Goal: Information Seeking & Learning: Learn about a topic

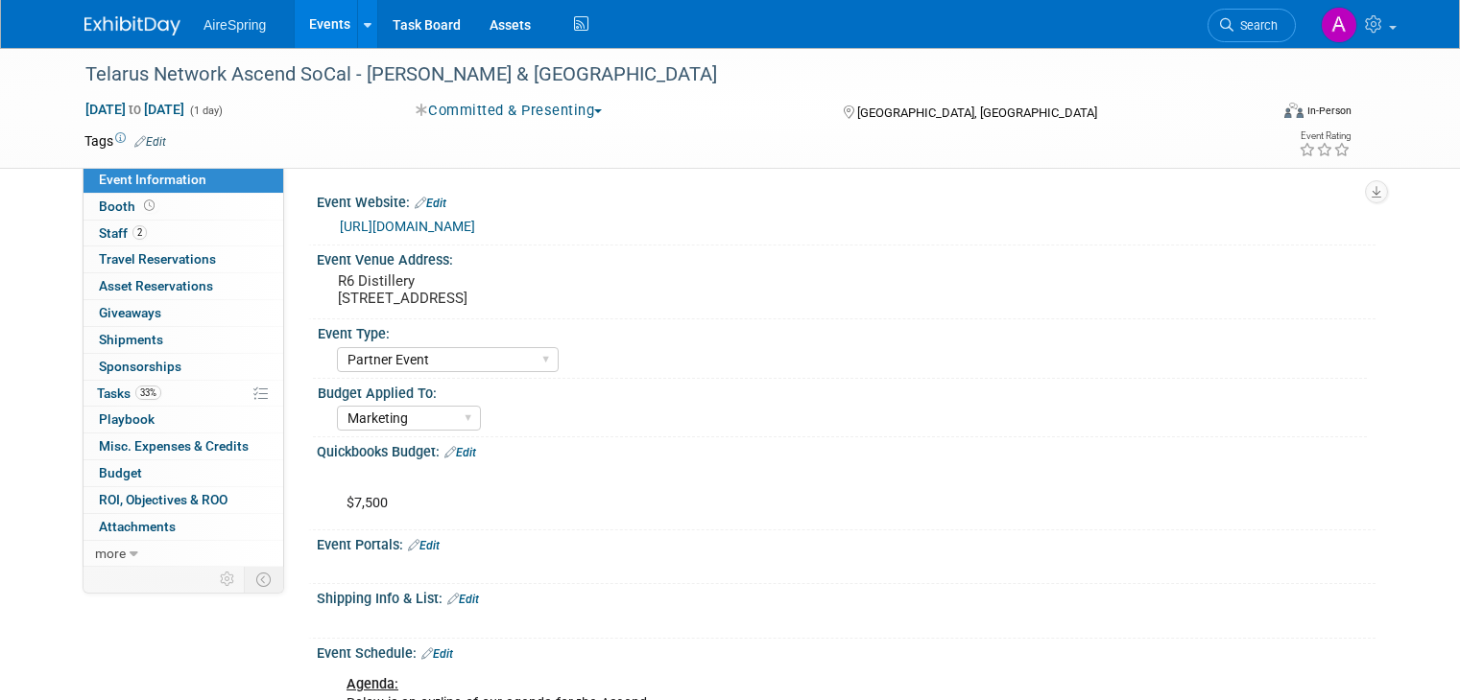
select select "Partner Event"
select select "Marketing"
click at [301, 30] on link "Events" at bounding box center [330, 24] width 70 height 48
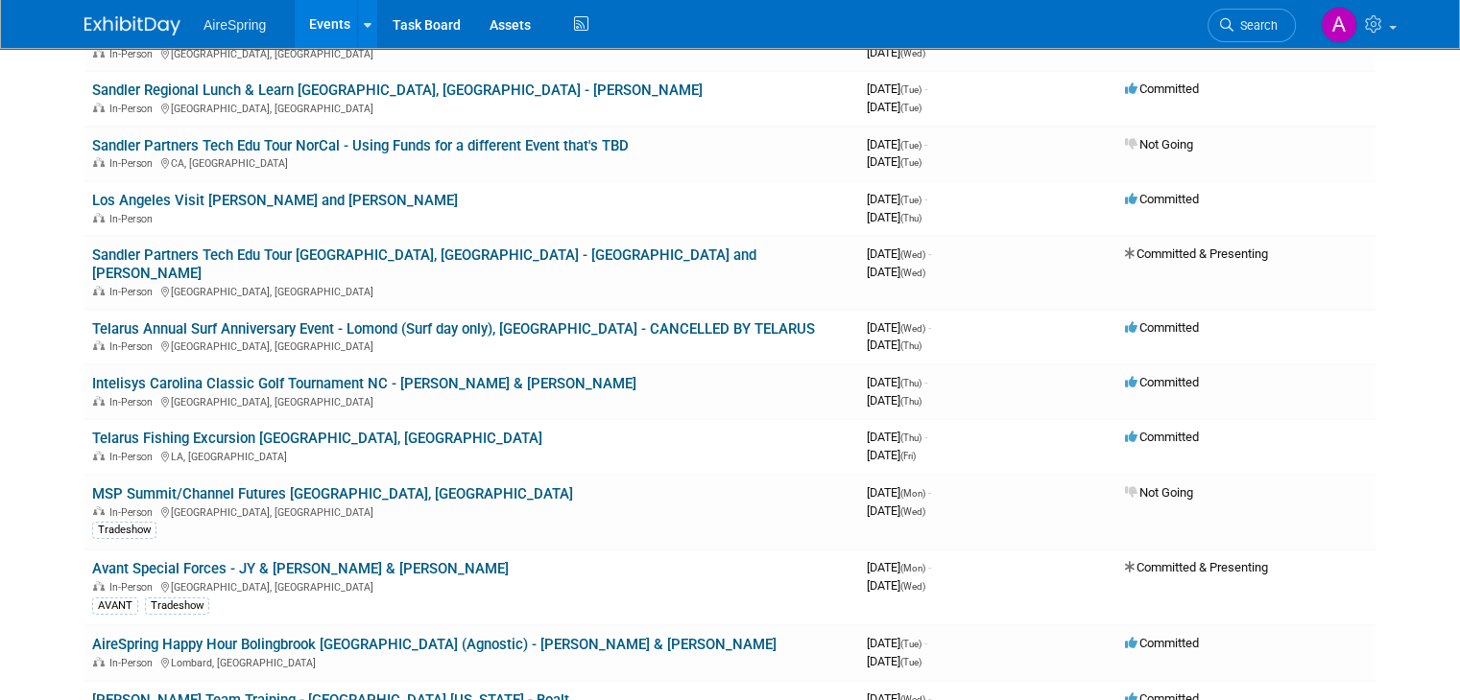
scroll to position [288, 0]
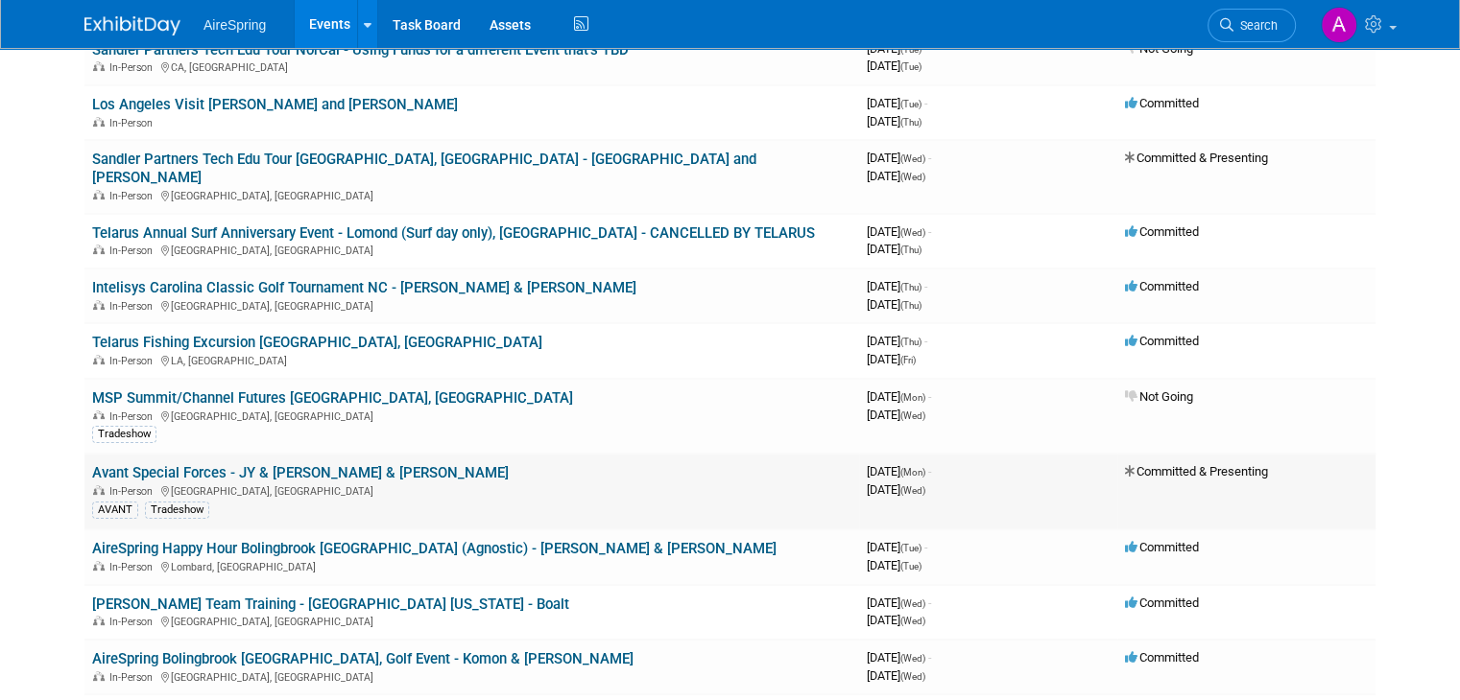
click at [202, 464] on link "Avant Special Forces - JY & [PERSON_NAME] & [PERSON_NAME]" at bounding box center [300, 472] width 416 height 17
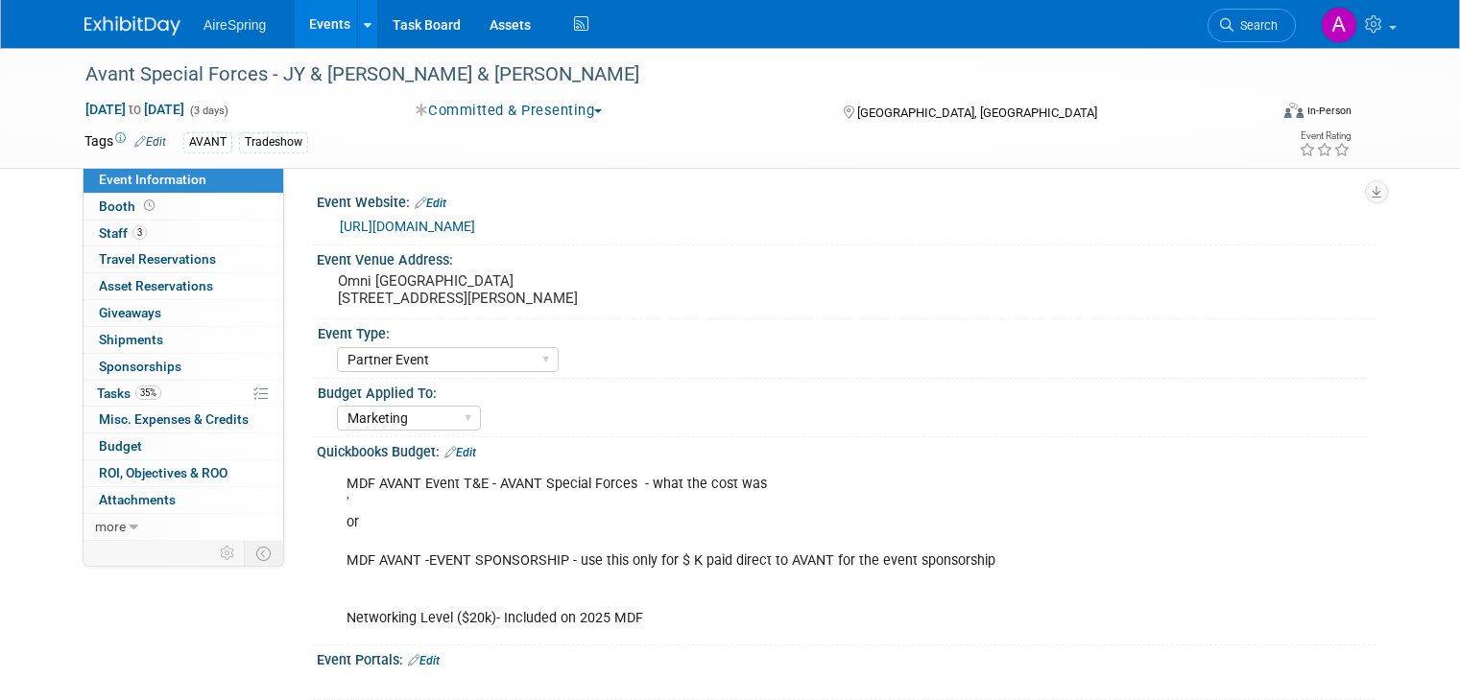
select select "Partner Event"
select select "Marketing"
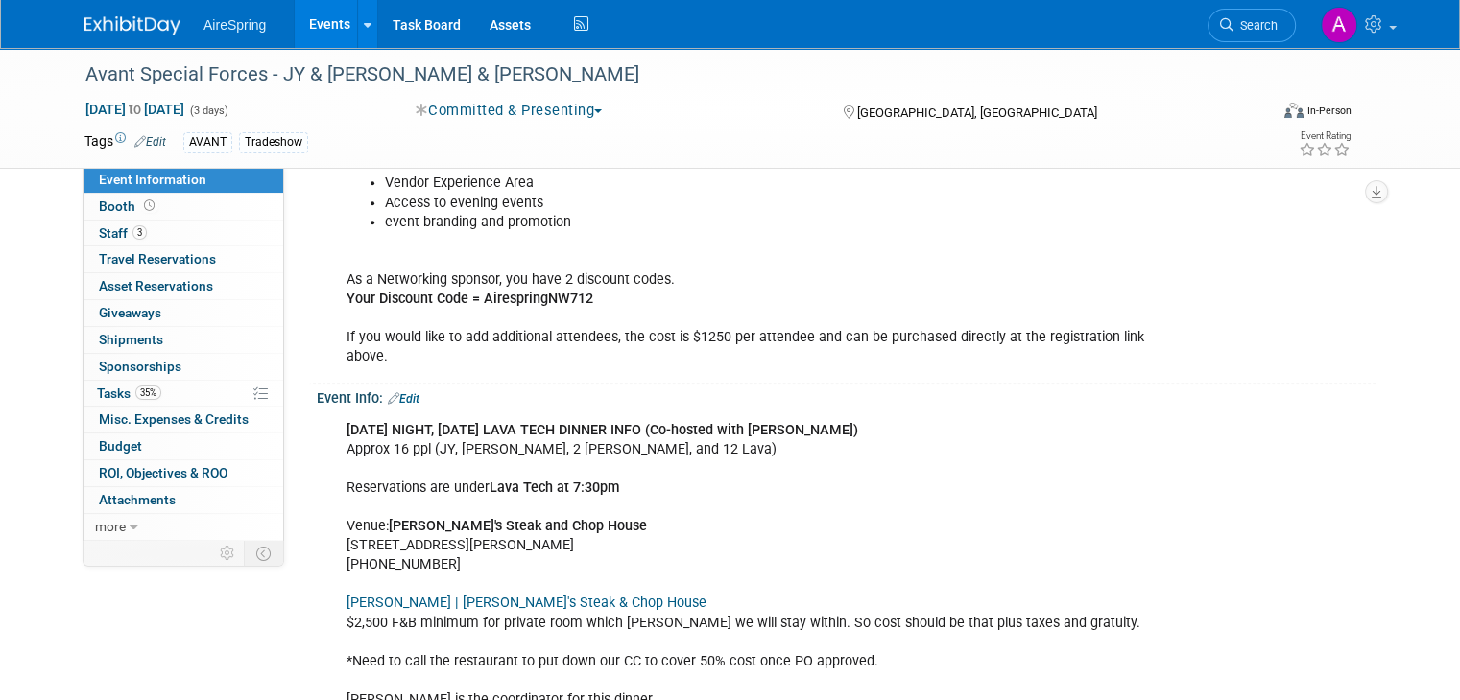
scroll to position [1919, 0]
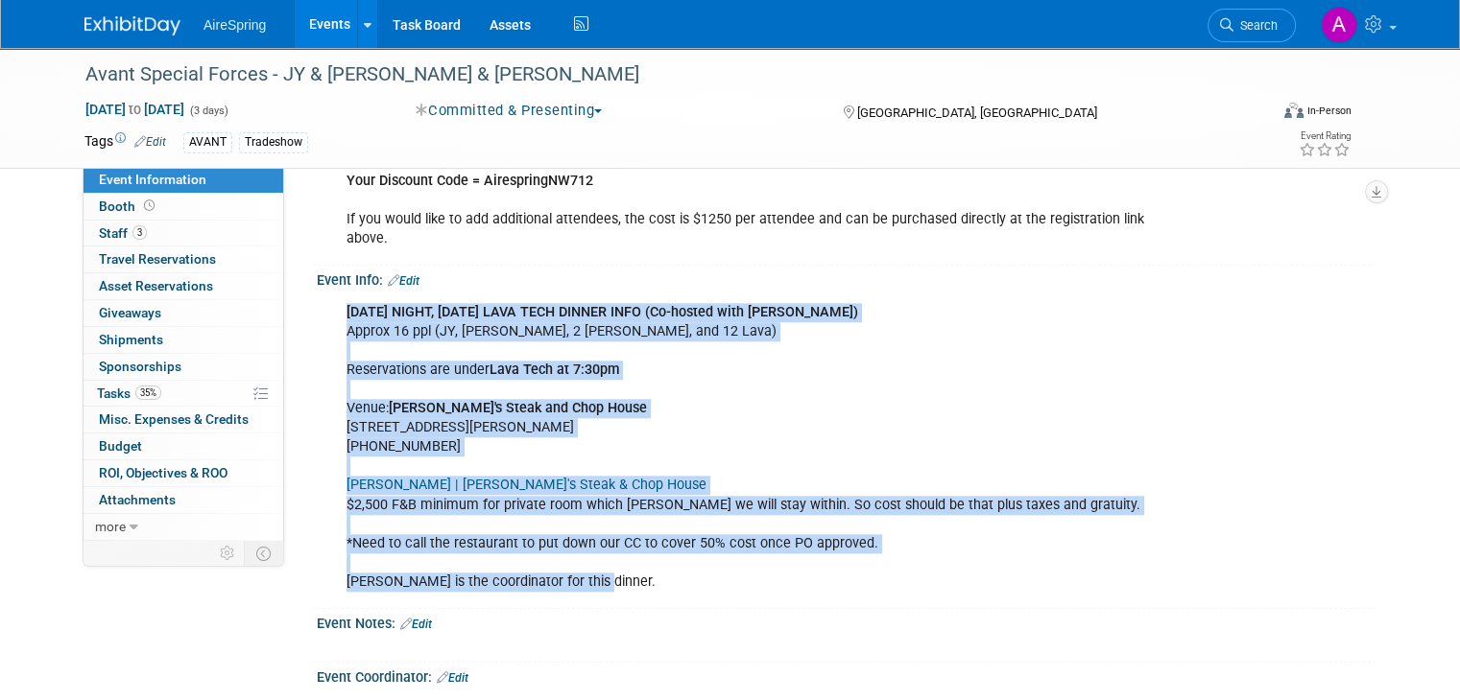
copy div "[DATE] NIGHT, [DATE] LAVA TECH DINNER INFO (Co-hosted with Cato) Approx 16 ppl …"
drag, startPoint x: 585, startPoint y: 581, endPoint x: 321, endPoint y: 301, distance: 384.2
click at [333, 301] on div "[DATE] NIGHT, [DATE] LAVA TECH DINNER INFO (Co-hosted with Cato) Approx 16 ppl …" at bounding box center [751, 448] width 837 height 308
click at [1208, 500] on div "[DATE] NIGHT, [DATE] LAVA TECH DINNER INFO (Co-hosted with Cato) Approx 16 ppl …" at bounding box center [846, 446] width 1058 height 315
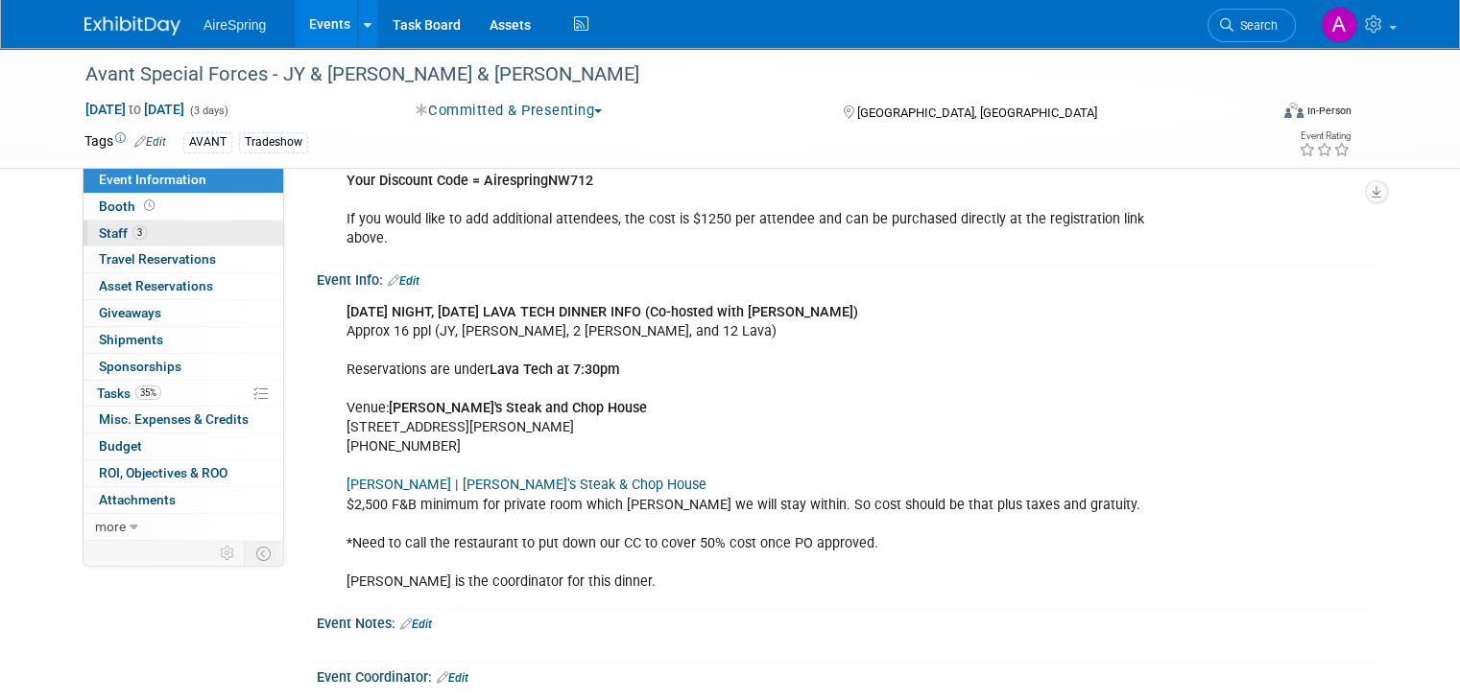
click at [142, 237] on link "3 Staff 3" at bounding box center [183, 234] width 200 height 26
